Goal: Information Seeking & Learning: Find specific fact

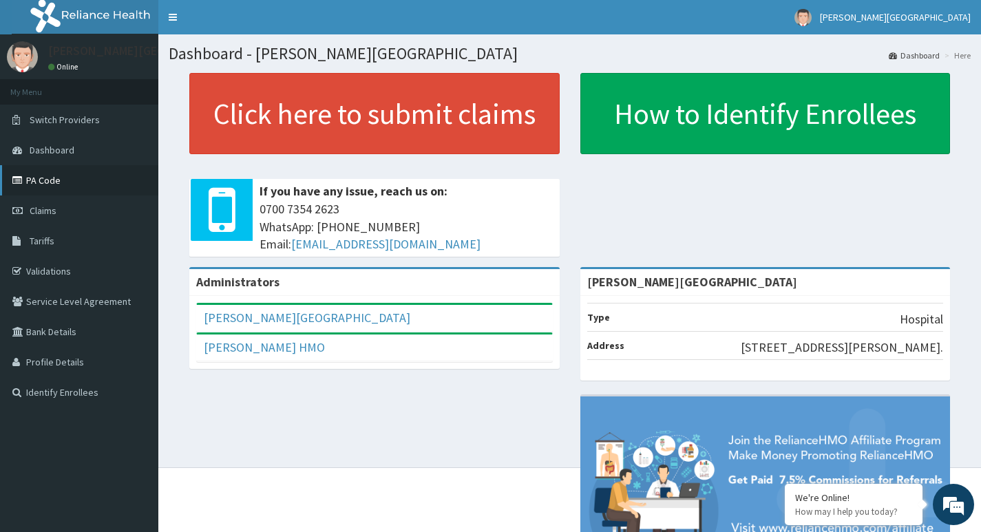
click at [74, 193] on link "PA Code" at bounding box center [79, 180] width 158 height 30
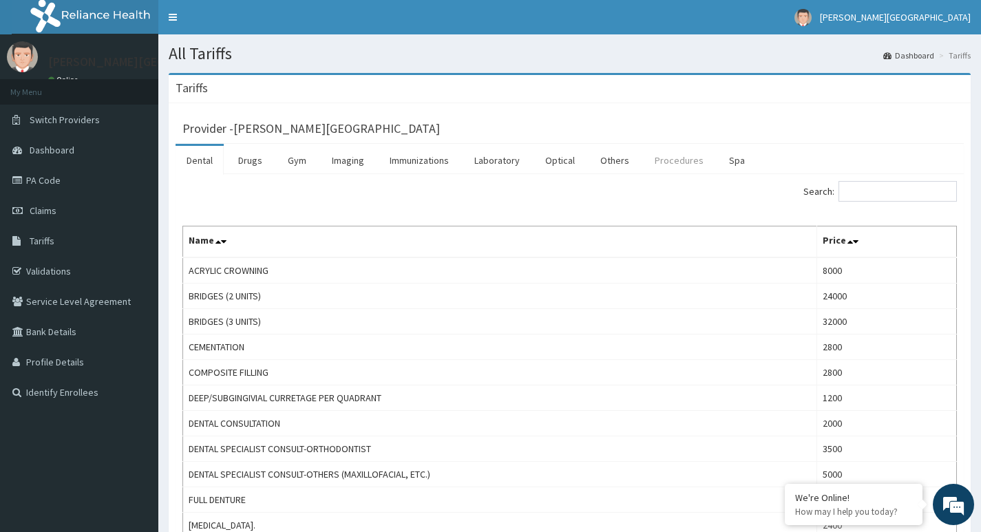
click at [666, 155] on link "Procedures" at bounding box center [679, 160] width 71 height 29
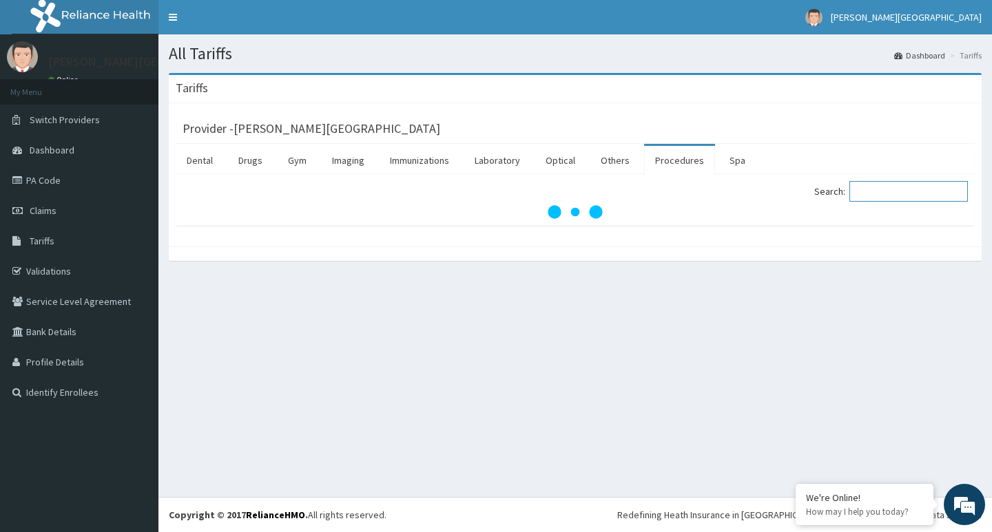
click at [885, 192] on input "Search:" at bounding box center [908, 191] width 118 height 21
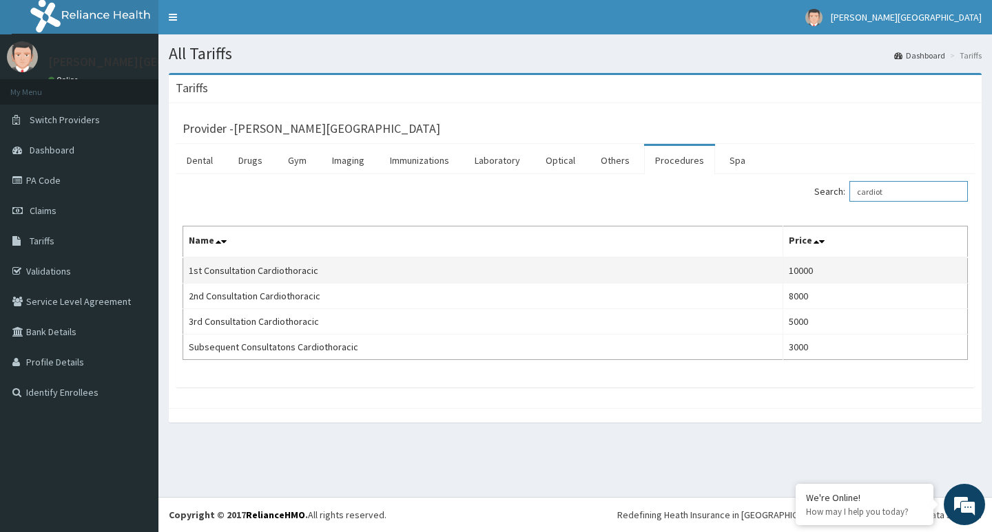
type input "cardiot"
click at [820, 274] on td "10000" at bounding box center [874, 271] width 185 height 26
click at [281, 278] on td "1st Consultation Cardiothoracic" at bounding box center [483, 271] width 600 height 26
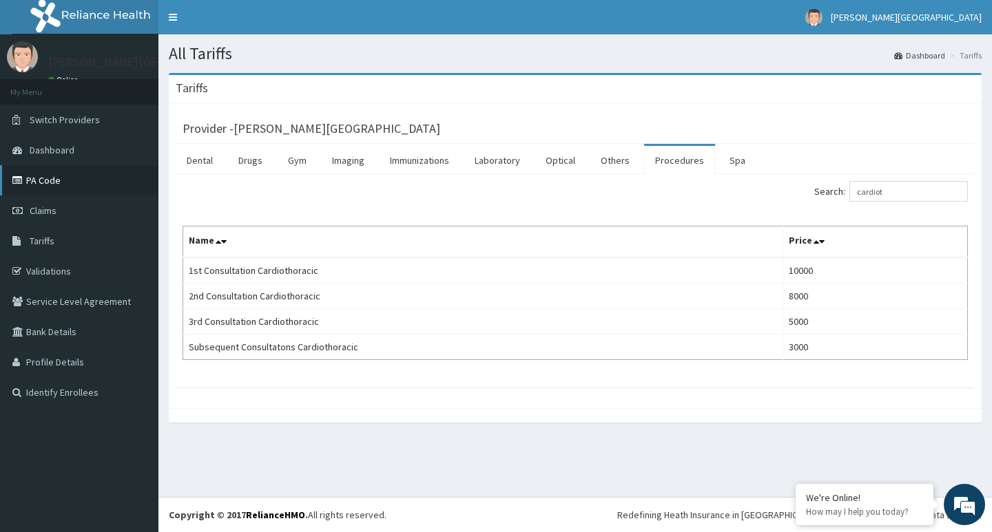
click at [30, 189] on link "PA Code" at bounding box center [79, 180] width 158 height 30
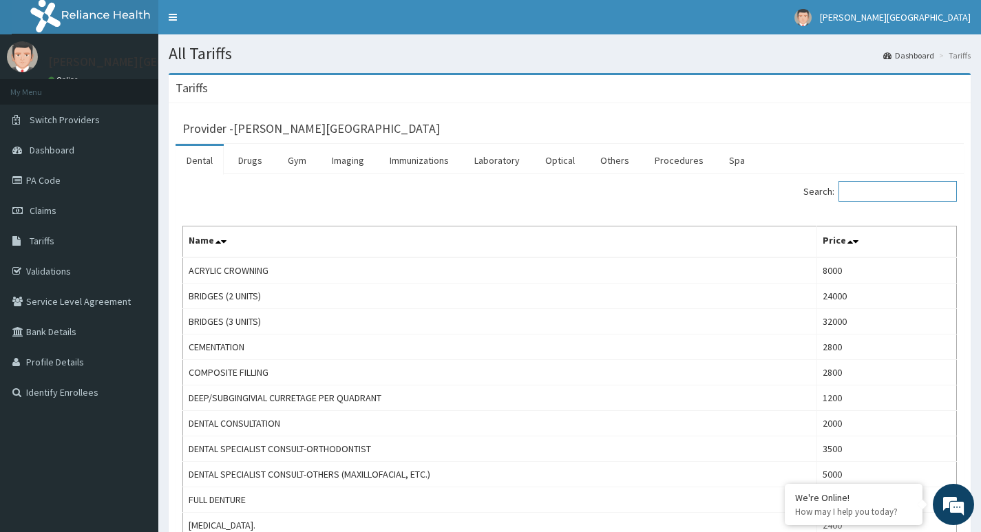
click at [867, 188] on input "Search:" at bounding box center [898, 191] width 118 height 21
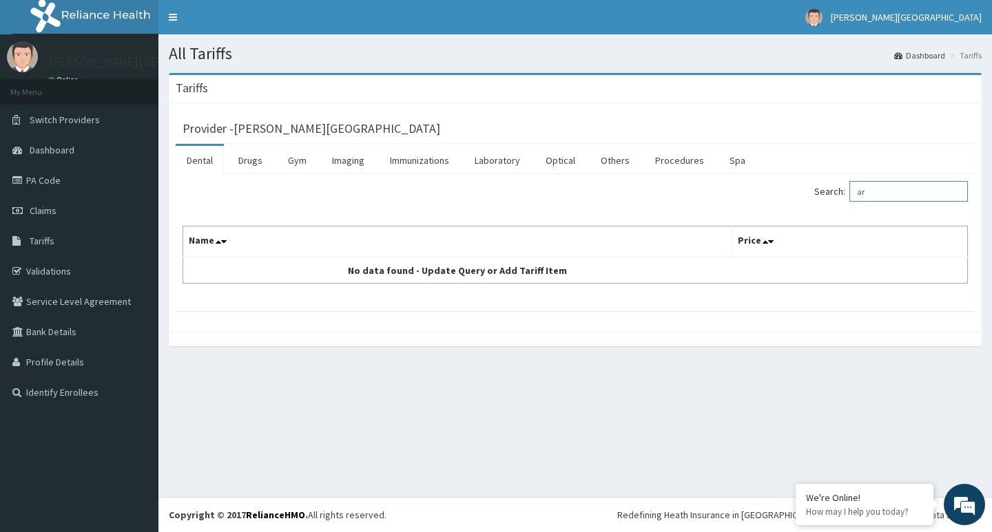
type input "a"
type input "c"
type input "neurovit"
click at [248, 169] on link "Drugs" at bounding box center [250, 160] width 46 height 29
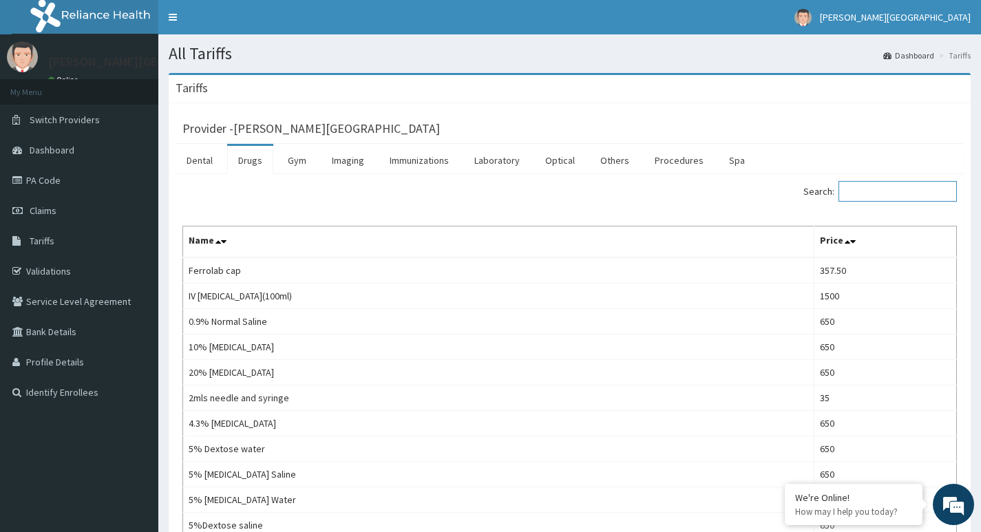
click at [908, 193] on input "Search:" at bounding box center [898, 191] width 118 height 21
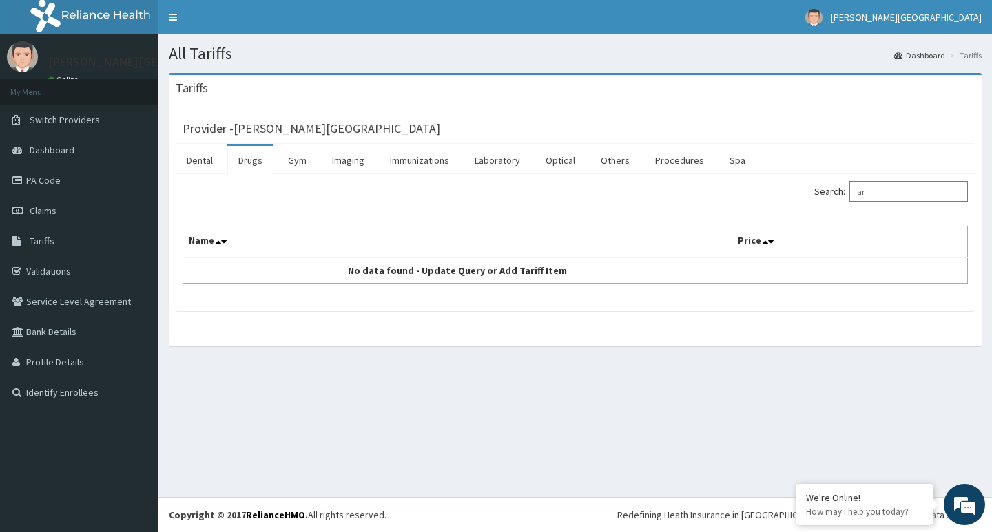
type input "a"
type input "c"
type input "neurovit"
click at [43, 172] on link "PA Code" at bounding box center [79, 180] width 158 height 30
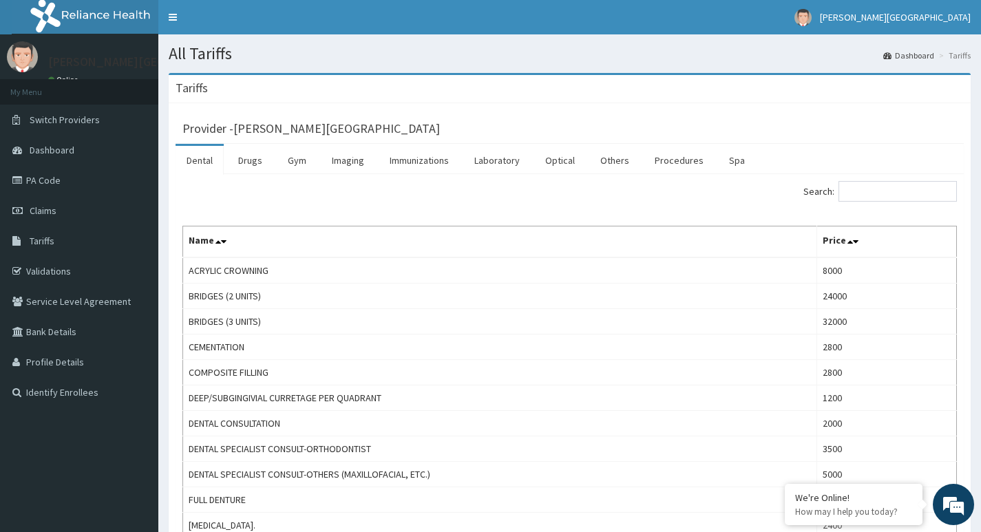
click at [256, 159] on link "Drugs" at bounding box center [250, 160] width 46 height 29
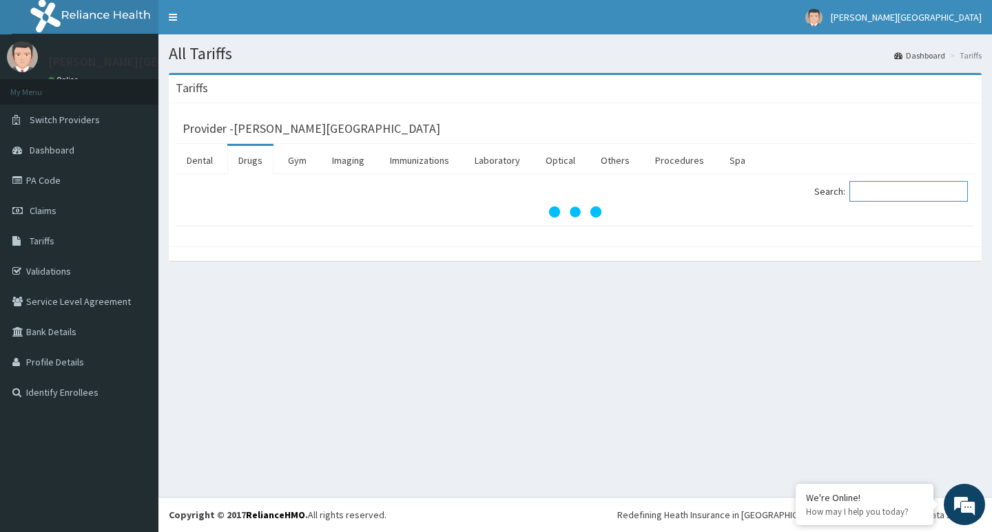
click at [893, 194] on input "Search:" at bounding box center [908, 191] width 118 height 21
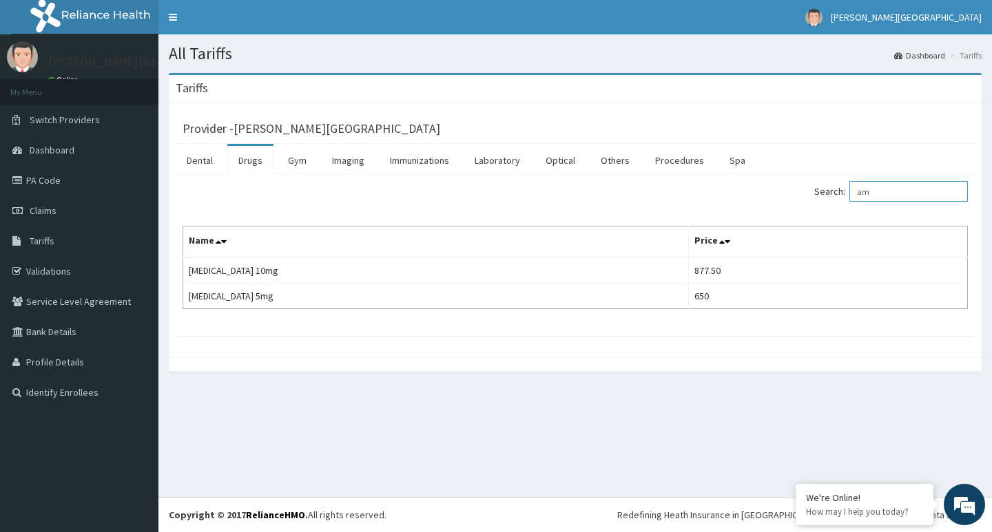
type input "a"
type input "lisi"
click at [44, 180] on link "PA Code" at bounding box center [79, 180] width 158 height 30
